Goal: Use online tool/utility: Utilize a website feature to perform a specific function

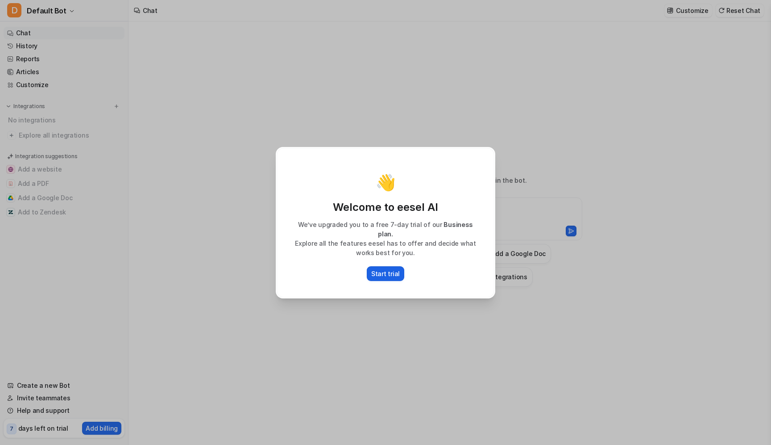
drag, startPoint x: 0, startPoint y: 0, endPoint x: 398, endPoint y: 272, distance: 481.8
click at [398, 272] on p "Start trial" at bounding box center [385, 273] width 29 height 9
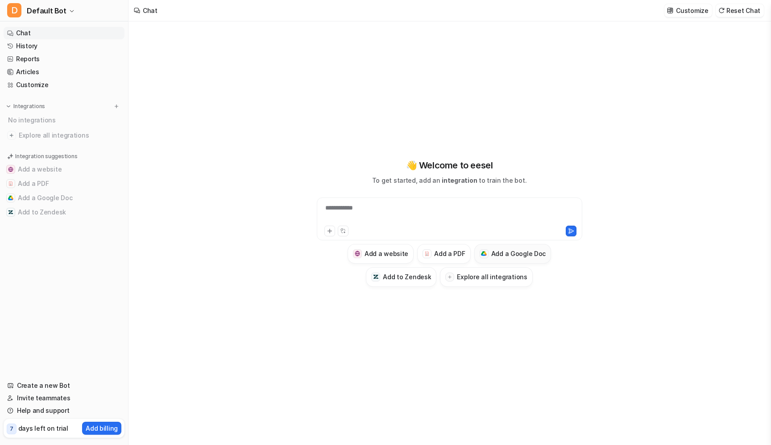
click at [497, 255] on h3 "Add a Google Doc" at bounding box center [518, 253] width 55 height 9
type textarea "**********"
